Goal: Task Accomplishment & Management: Manage account settings

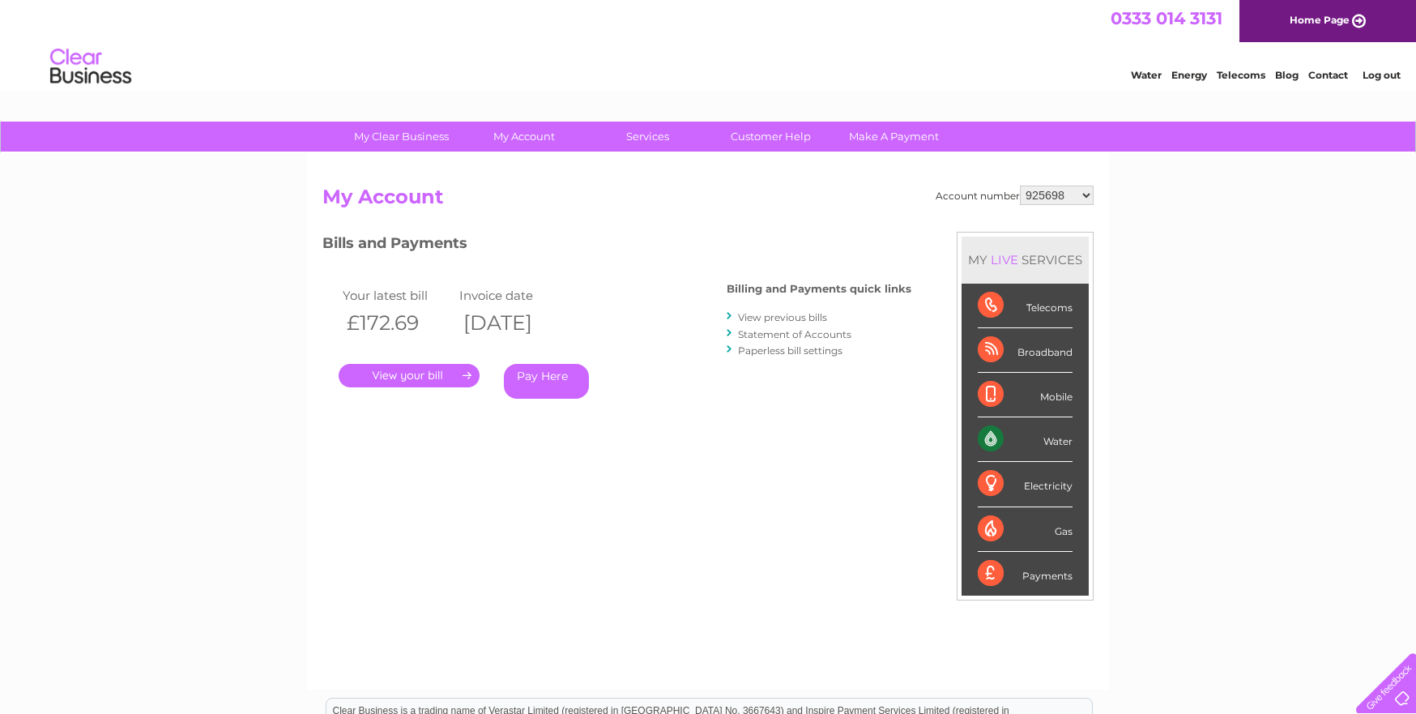
click at [1045, 194] on select "925698 934462 934831 938572 941363 942374 952730 966731 966770 967205 971927 97…" at bounding box center [1057, 195] width 74 height 19
select select "30267443"
click at [1020, 186] on select "925698 934462 934831 938572 941363 942374 952730 966731 966770 967205 971927 97…" at bounding box center [1057, 195] width 74 height 19
click at [788, 318] on link "View previous bills" at bounding box center [782, 317] width 89 height 12
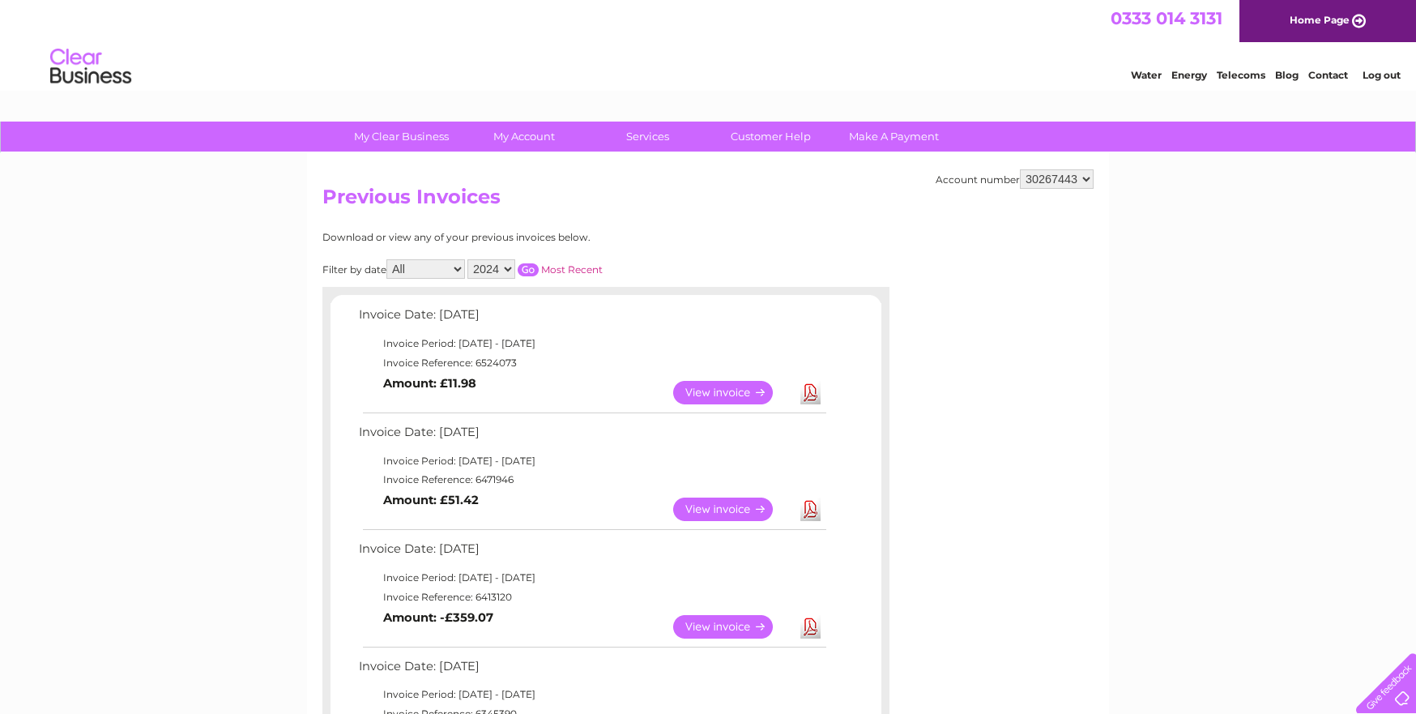
scroll to position [81, 0]
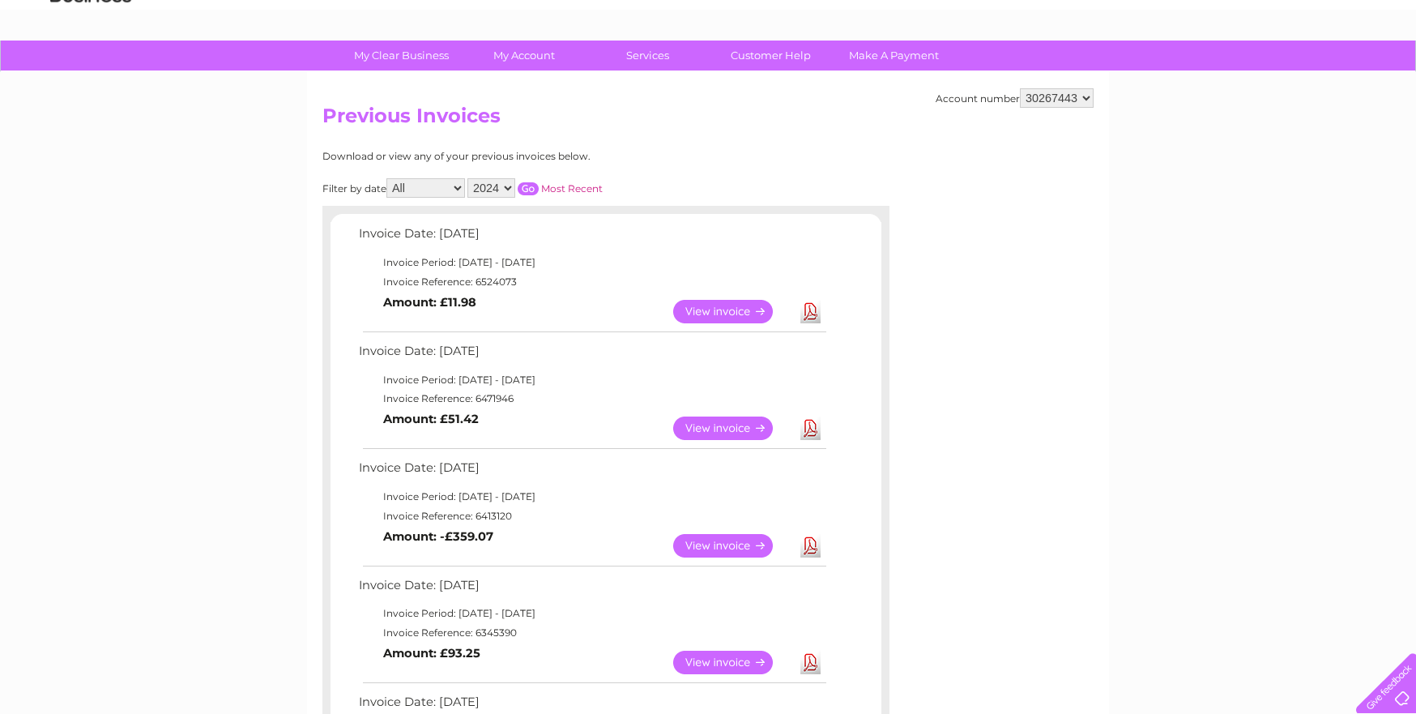
click at [806, 543] on link "Download" at bounding box center [811, 545] width 20 height 23
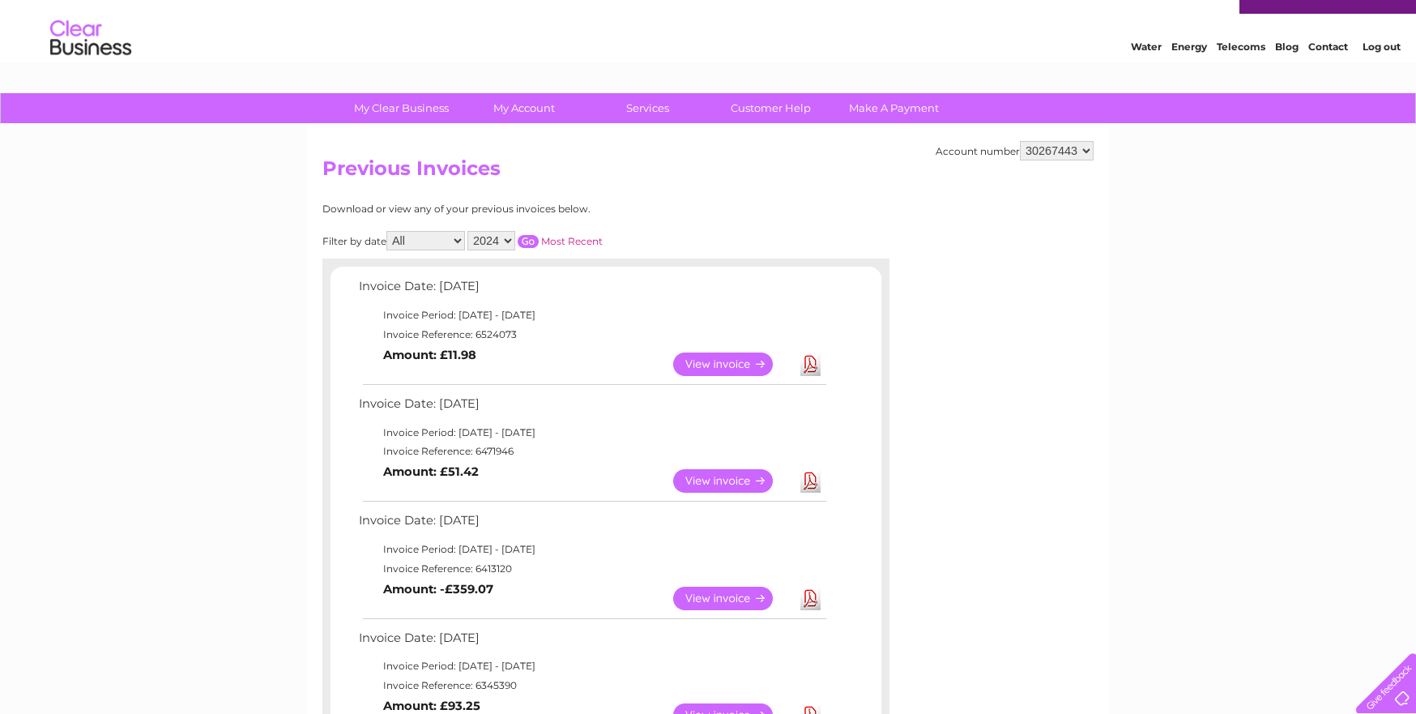
scroll to position [0, 0]
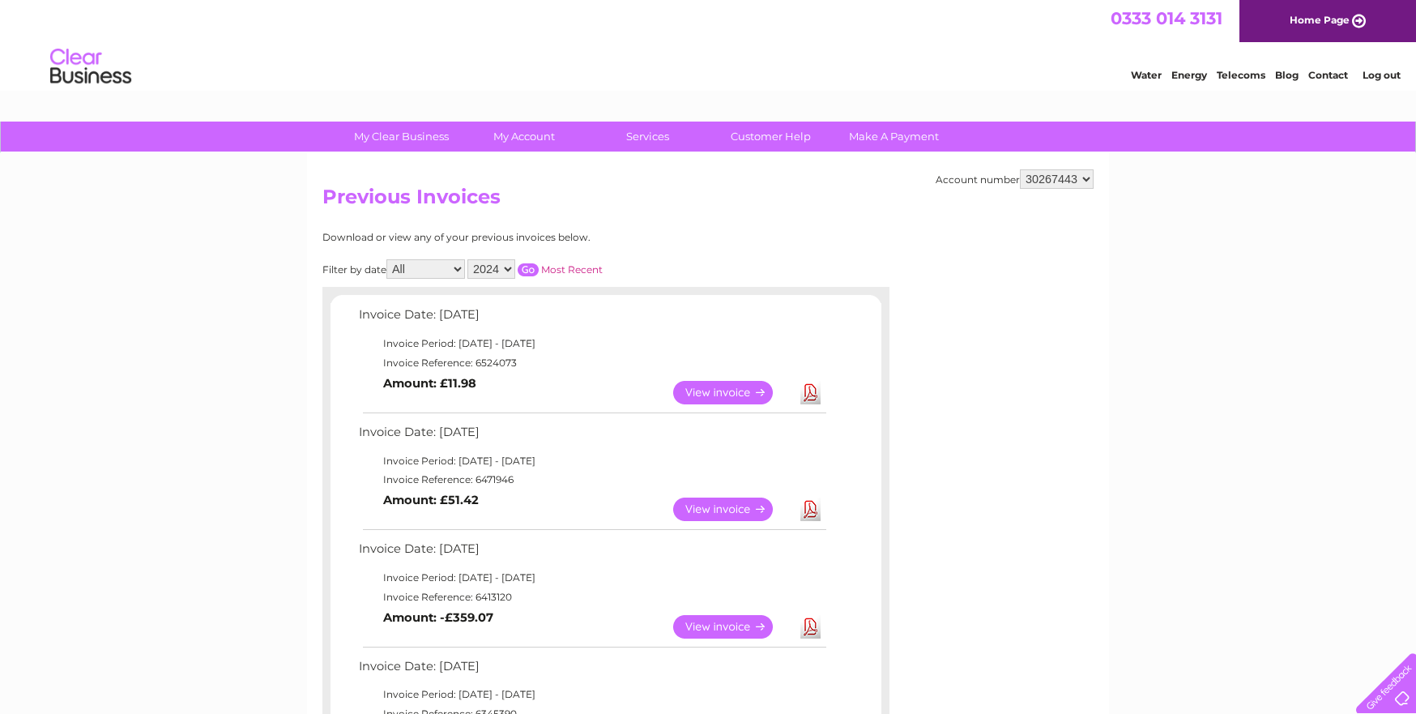
drag, startPoint x: 1376, startPoint y: 77, endPoint x: 1366, endPoint y: 83, distance: 11.3
click at [1377, 77] on link "Log out" at bounding box center [1382, 75] width 38 height 12
